Goal: Task Accomplishment & Management: Manage account settings

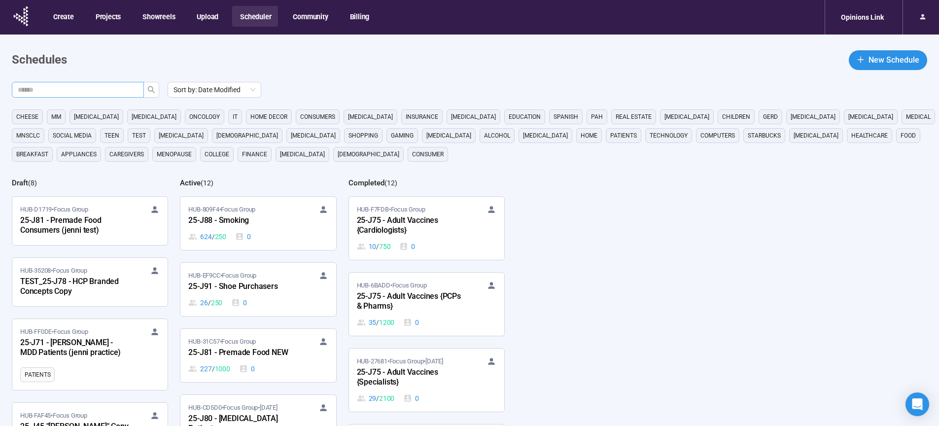
click at [114, 88] on input "text" at bounding box center [74, 89] width 112 height 11
type input "**"
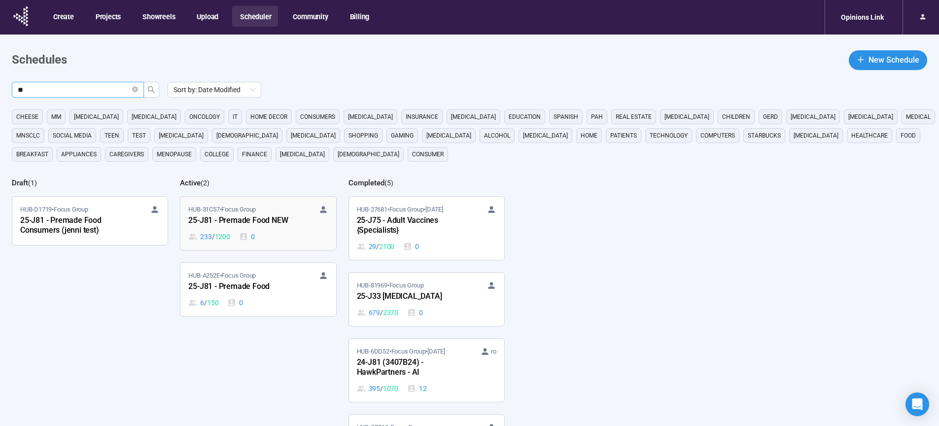
click at [236, 221] on div "25-J81 - Premade Food NEW" at bounding box center [242, 220] width 108 height 13
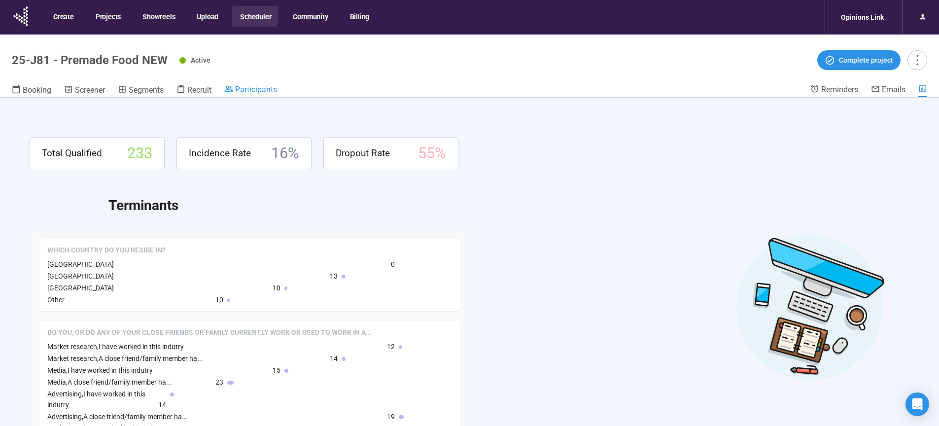
click at [261, 94] on link "Participants" at bounding box center [250, 90] width 53 height 12
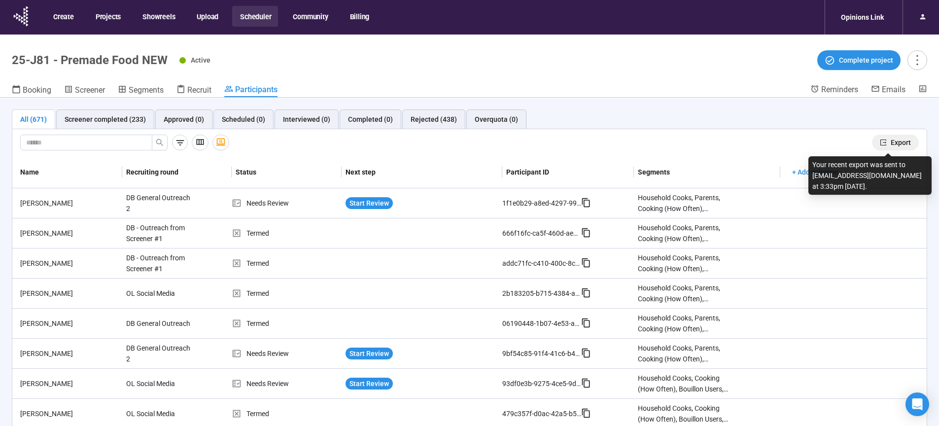
click at [892, 144] on span "Export" at bounding box center [901, 142] width 20 height 11
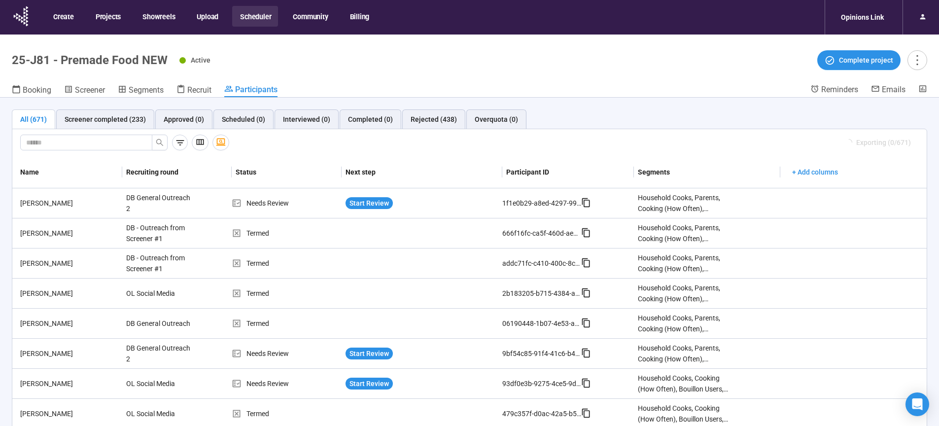
click at [254, 12] on button "Scheduler" at bounding box center [255, 16] width 46 height 21
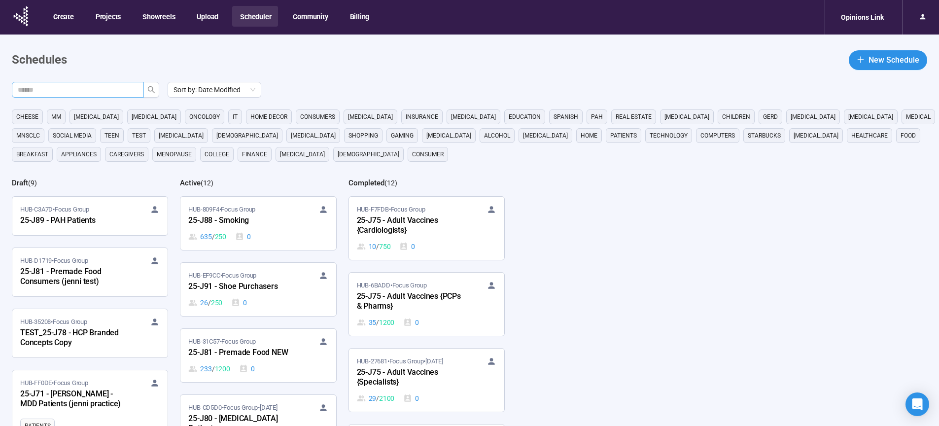
click at [70, 92] on input "text" at bounding box center [74, 89] width 112 height 11
type input "**"
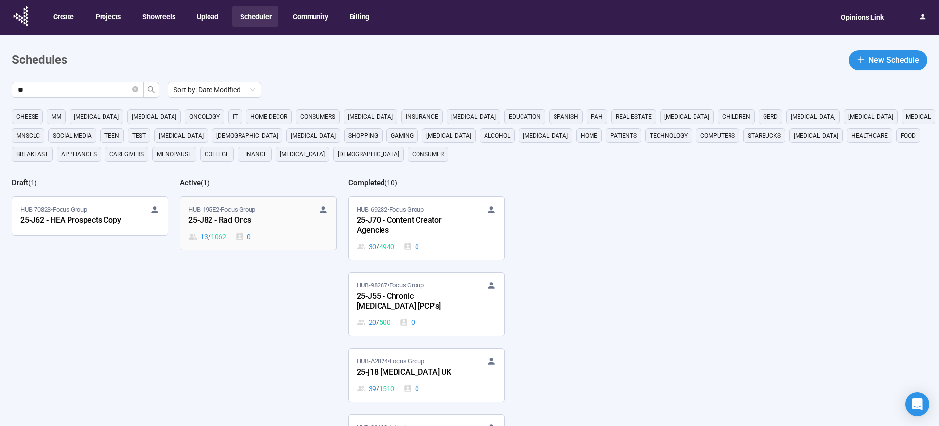
click at [203, 219] on div "25-J82 - Rad Oncs" at bounding box center [242, 220] width 108 height 13
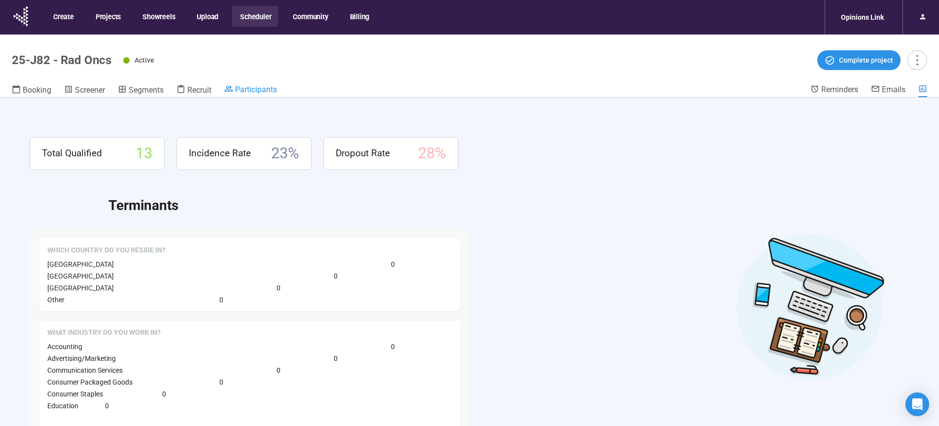
click at [249, 90] on span "Participants" at bounding box center [256, 89] width 42 height 9
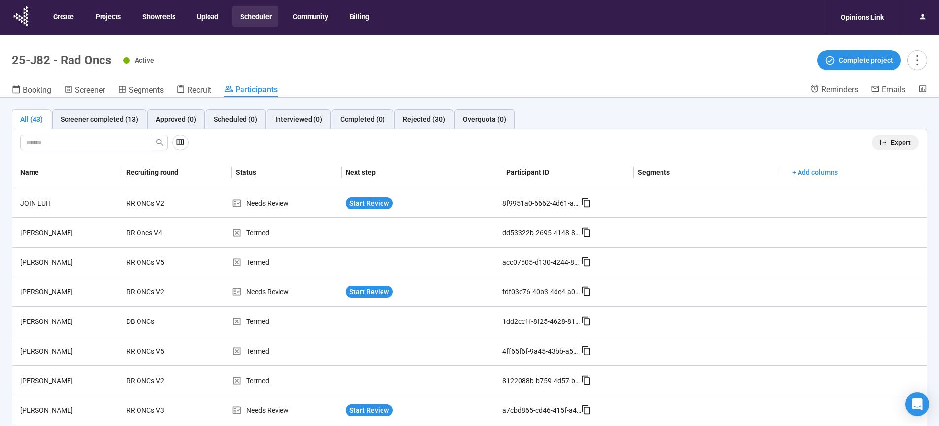
click at [883, 145] on button "Export" at bounding box center [895, 143] width 47 height 16
